Goal: Task Accomplishment & Management: Manage account settings

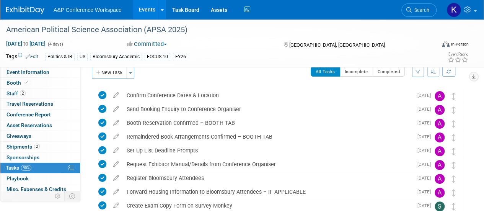
scroll to position [315, 0]
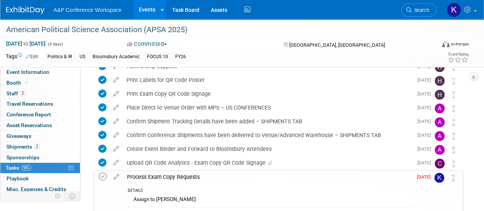
click at [102, 178] on icon at bounding box center [103, 177] width 8 height 8
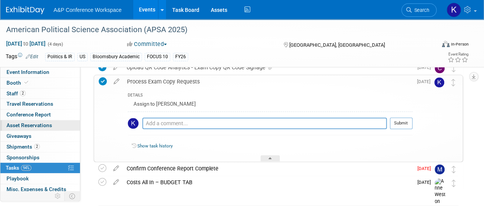
scroll to position [44, 0]
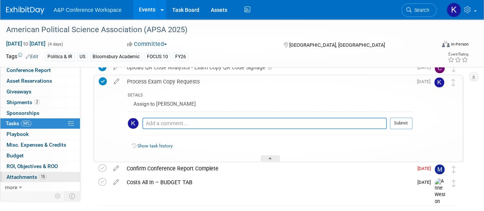
click at [24, 176] on span "Attachments 15" at bounding box center [27, 177] width 40 height 6
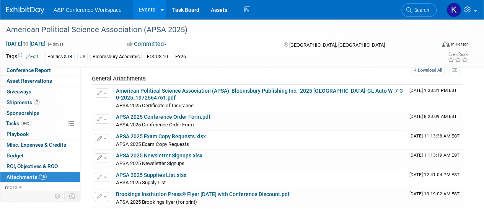
scroll to position [27, 0]
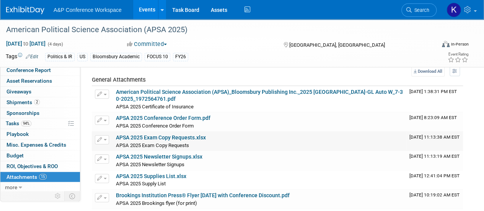
click at [191, 137] on link "APSA 2025 Exam Copy Requests.xlsx" at bounding box center [161, 137] width 90 height 6
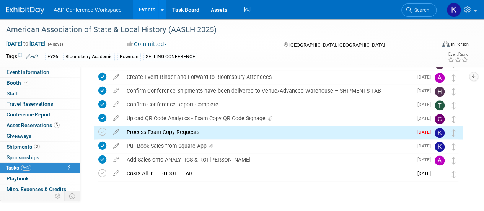
scroll to position [44, 0]
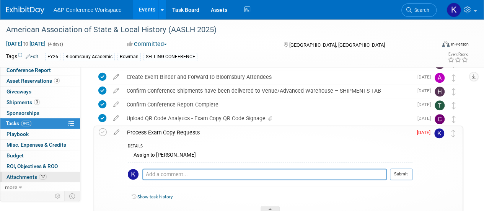
click at [39, 174] on span "17" at bounding box center [43, 177] width 8 height 6
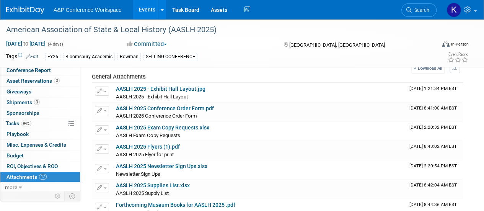
scroll to position [38, 0]
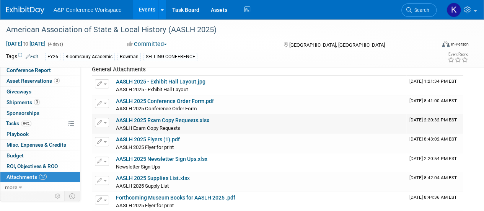
click at [193, 119] on link "AASLH 2025 Exam Copy Requests.xlsx" at bounding box center [162, 120] width 93 height 6
click at [29, 125] on span "94%" at bounding box center [26, 124] width 10 height 6
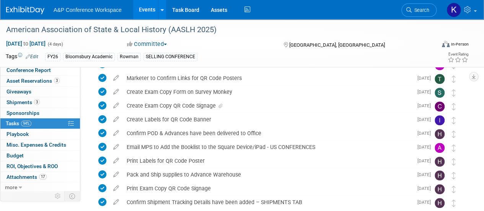
scroll to position [431, 0]
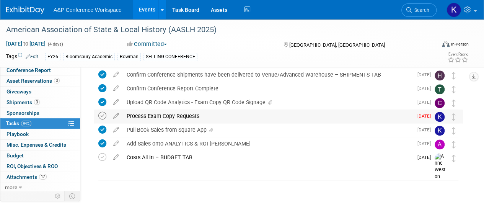
click at [100, 114] on icon at bounding box center [102, 116] width 8 height 8
